Goal: Ask a question

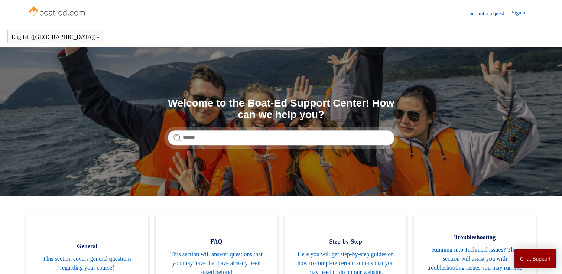
click at [525, 44] on header "English (US) Español Français" at bounding box center [281, 36] width 562 height 21
click at [475, 14] on link "Submit a request" at bounding box center [490, 14] width 42 height 8
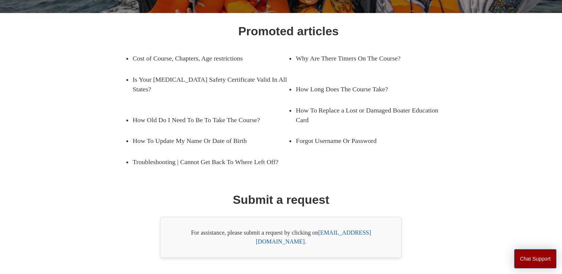
scroll to position [116, 0]
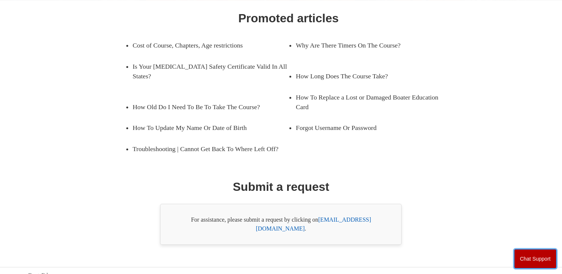
click at [532, 255] on button "Chat Support" at bounding box center [535, 258] width 43 height 19
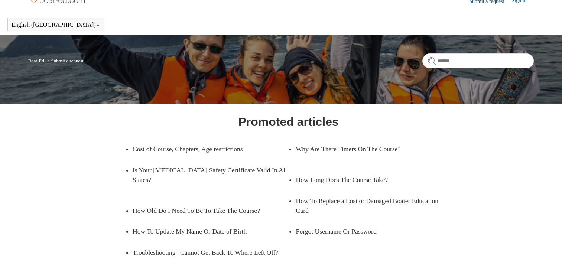
scroll to position [0, 0]
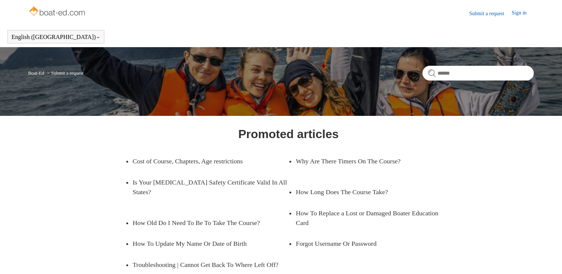
click at [488, 11] on link "Submit a request" at bounding box center [490, 14] width 42 height 8
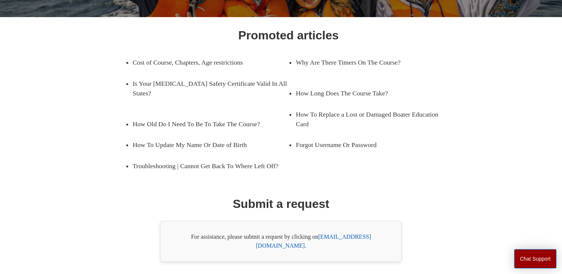
scroll to position [116, 0]
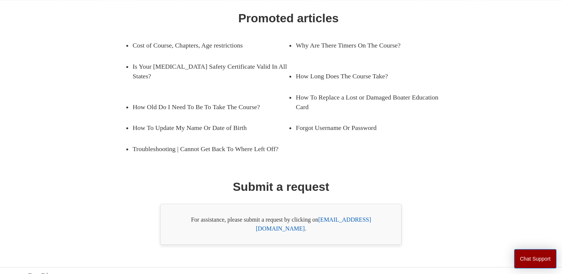
click at [353, 222] on link "[EMAIL_ADDRESS][DOMAIN_NAME]" at bounding box center [313, 223] width 115 height 15
click at [357, 218] on link "[EMAIL_ADDRESS][DOMAIN_NAME]" at bounding box center [313, 223] width 115 height 15
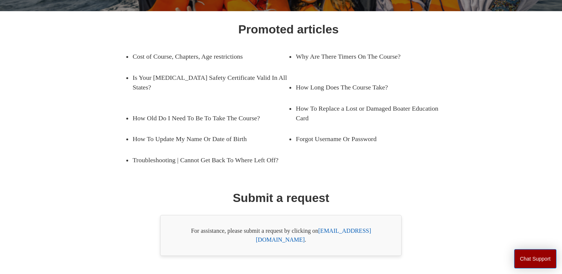
scroll to position [0, 0]
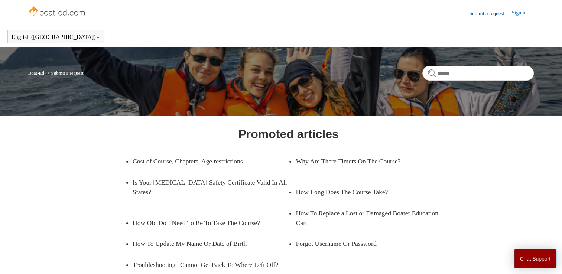
click at [56, 10] on img at bounding box center [57, 11] width 59 height 15
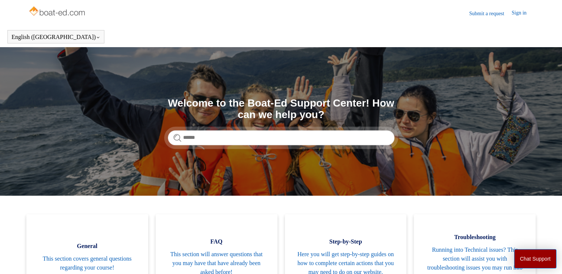
click at [512, 8] on header "Submit a request Sign in" at bounding box center [281, 13] width 506 height 26
click at [518, 11] on link "Sign in" at bounding box center [522, 13] width 22 height 9
